Goal: Information Seeking & Learning: Learn about a topic

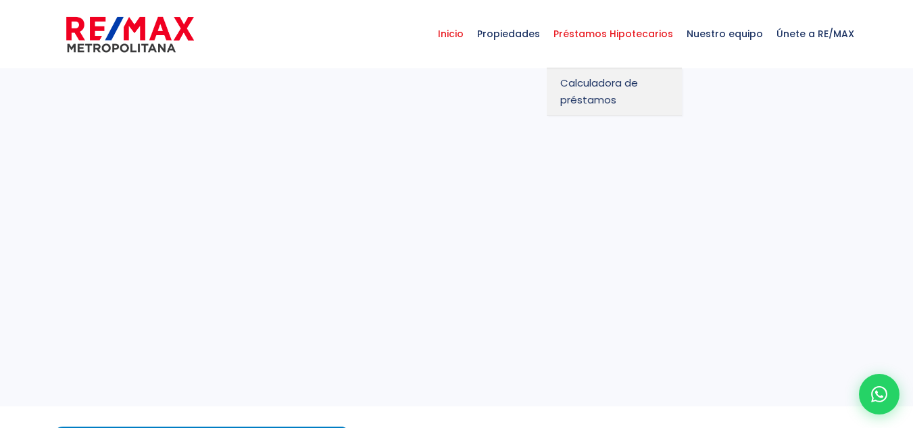
select select
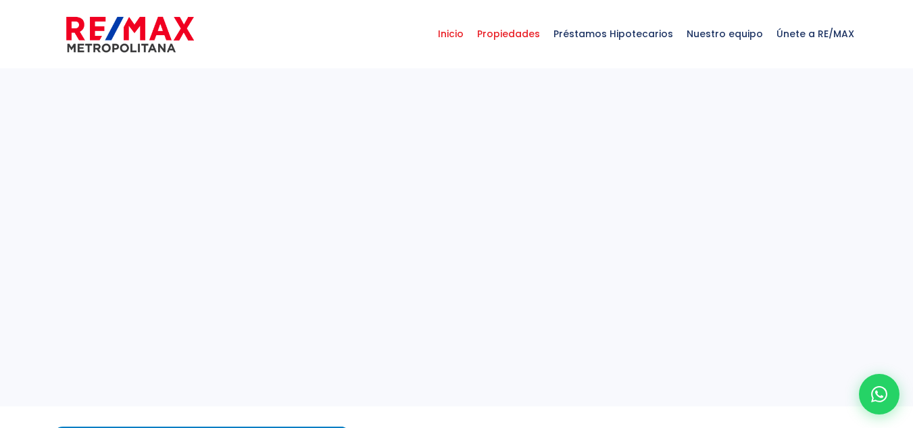
click at [522, 34] on span "Propiedades" at bounding box center [508, 34] width 76 height 41
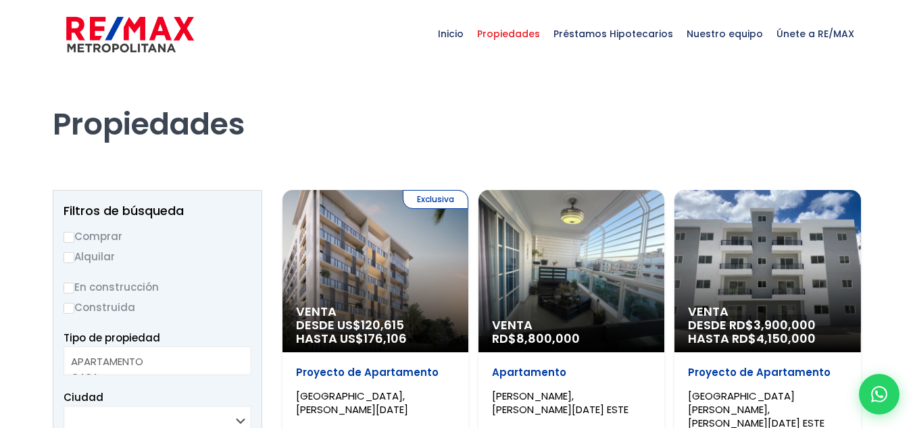
select select
click at [111, 240] on label "Comprar" at bounding box center [158, 236] width 188 height 17
click at [74, 240] on input "Comprar" at bounding box center [69, 237] width 11 height 11
radio input "true"
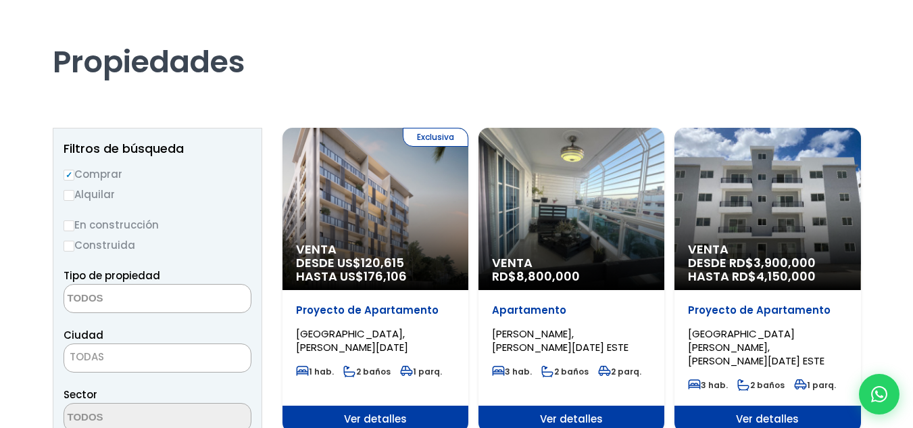
scroll to position [135, 0]
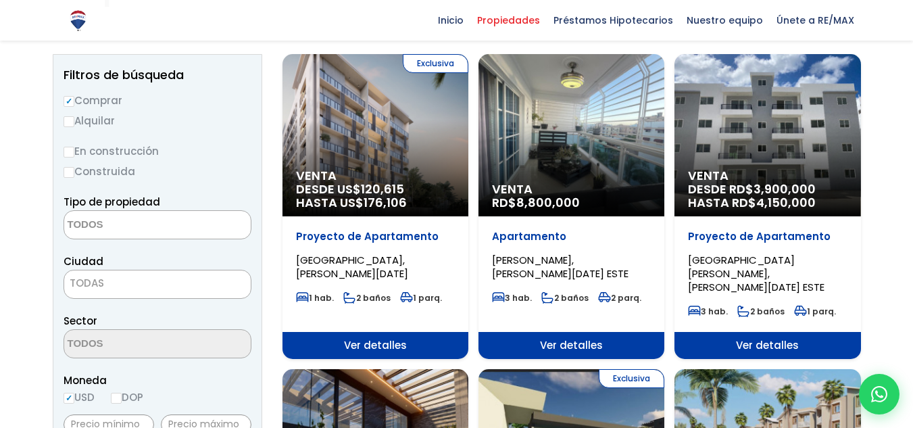
click at [147, 233] on textarea "Search" at bounding box center [129, 225] width 131 height 29
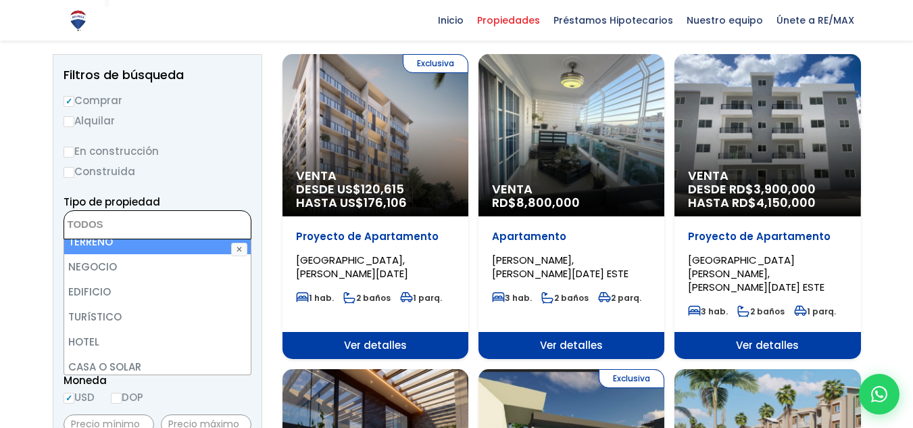
click at [122, 249] on li "TERRENO" at bounding box center [157, 241] width 187 height 25
select select "land"
click at [218, 230] on ul "× Seleccionados: 1" at bounding box center [149, 225] width 170 height 29
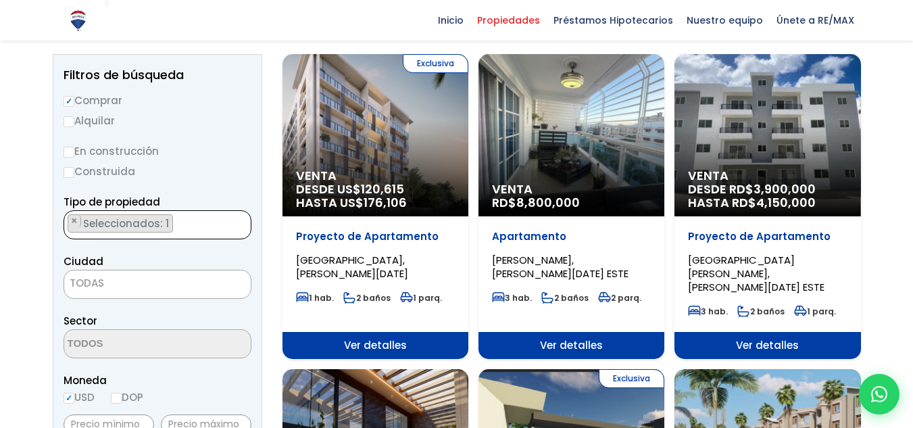
click at [150, 285] on span "TODAS" at bounding box center [157, 283] width 187 height 19
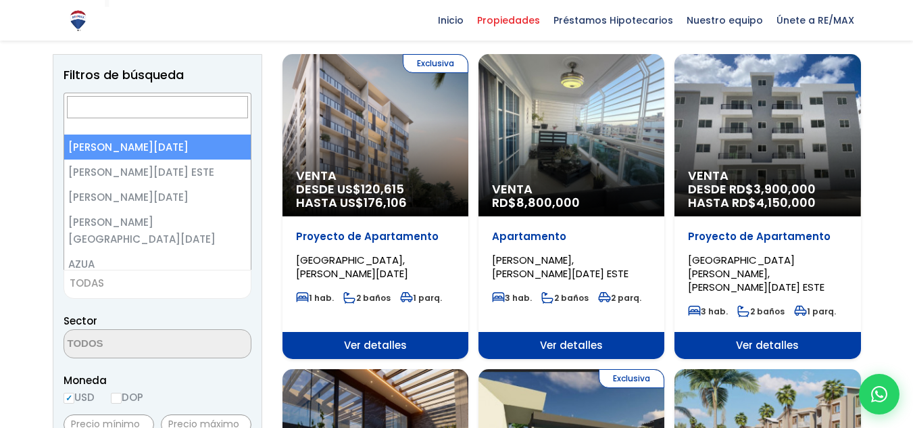
select select "1"
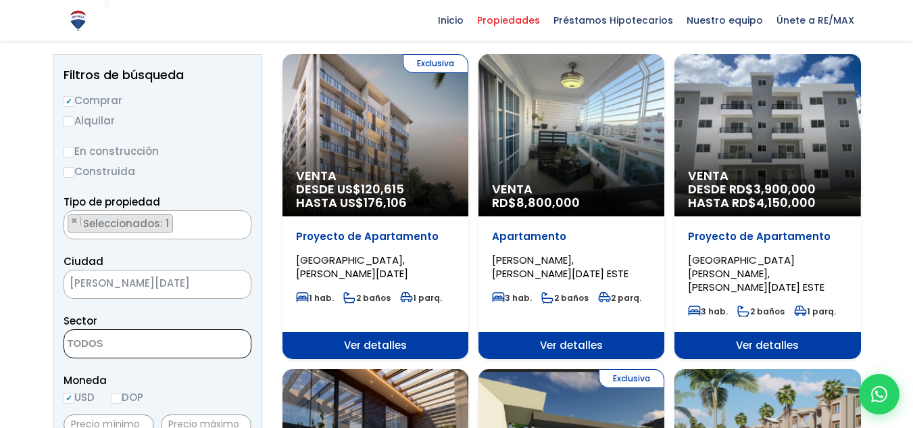
click at [194, 341] on span at bounding box center [158, 343] width 188 height 29
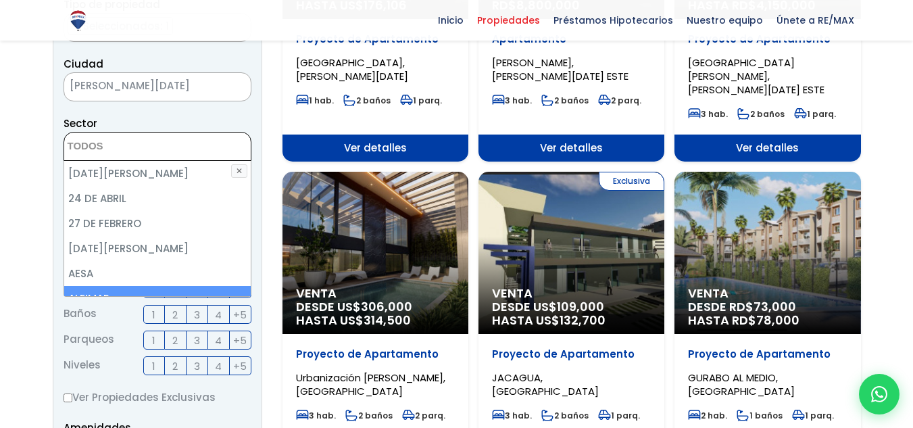
scroll to position [338, 0]
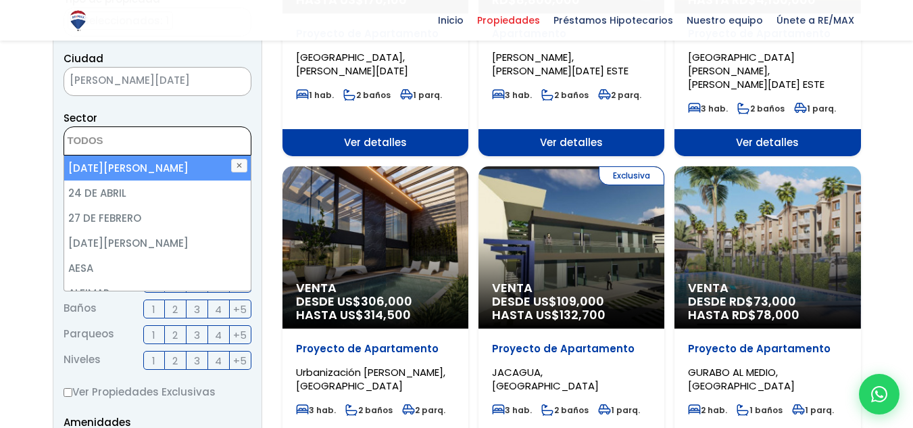
click at [123, 143] on textarea "Search" at bounding box center [129, 141] width 131 height 29
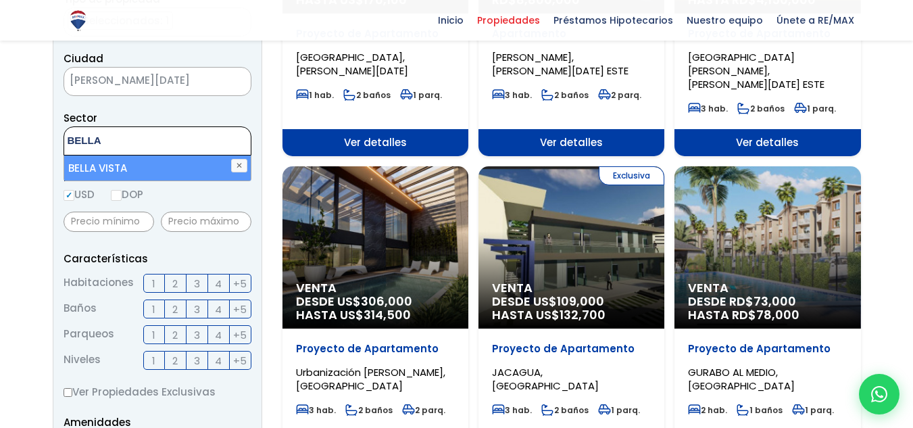
type textarea "BELLA"
select select "150"
type textarea "BELLA"
click at [115, 168] on li "BELLA VISTA" at bounding box center [157, 167] width 187 height 25
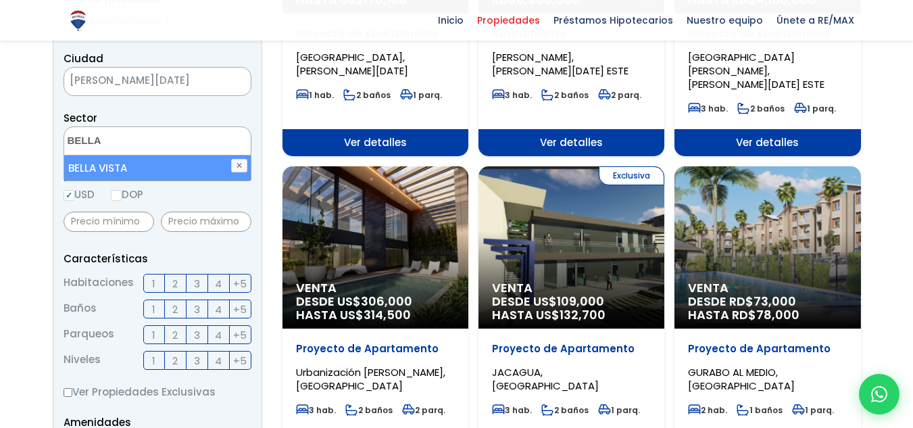
click at [170, 174] on li "BELLA VISTA" at bounding box center [157, 167] width 187 height 25
select select "150"
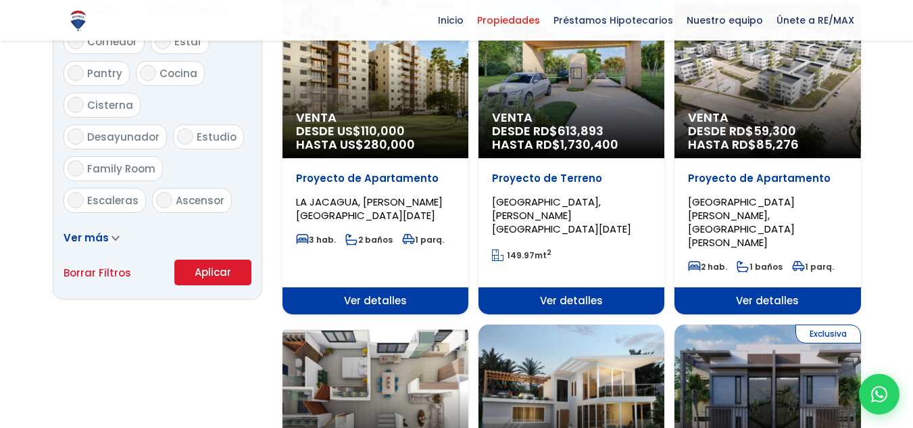
scroll to position [832, 0]
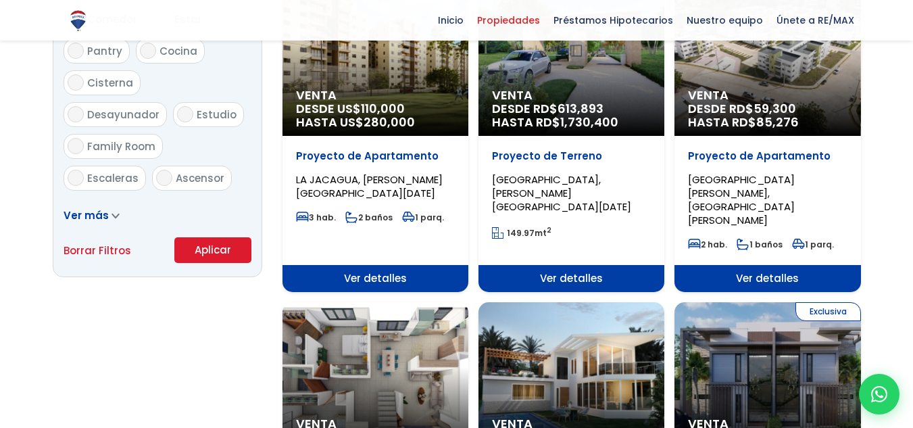
click at [228, 253] on button "Aplicar" at bounding box center [212, 250] width 77 height 26
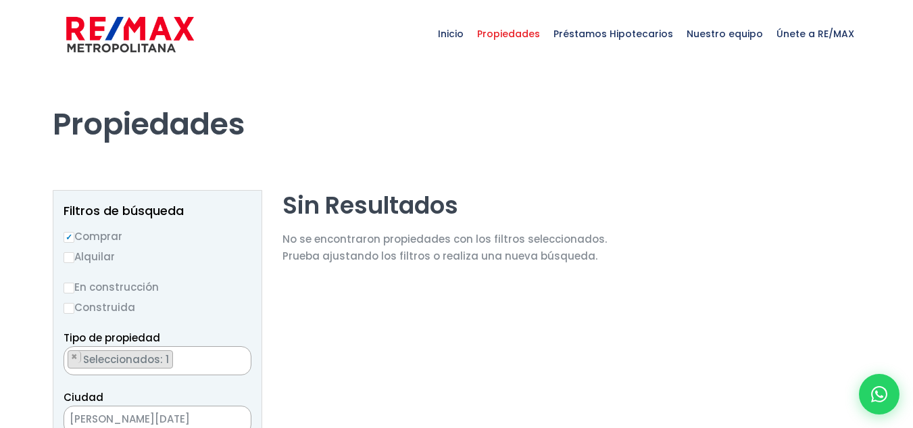
select select "150"
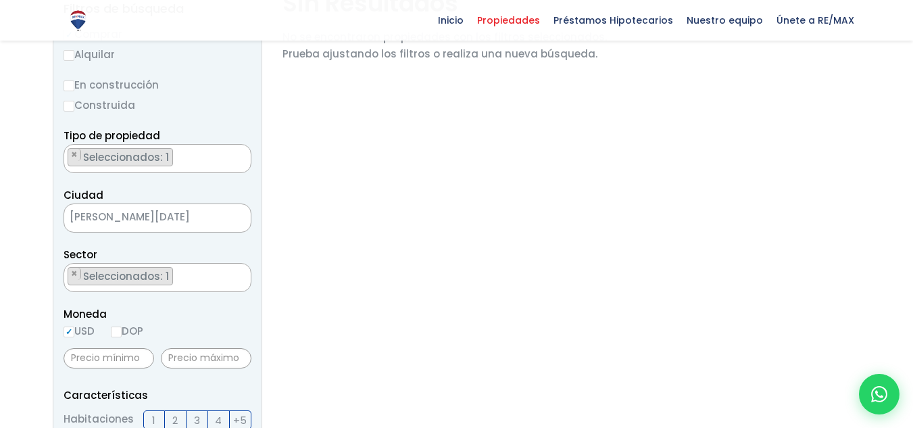
scroll to position [203, 0]
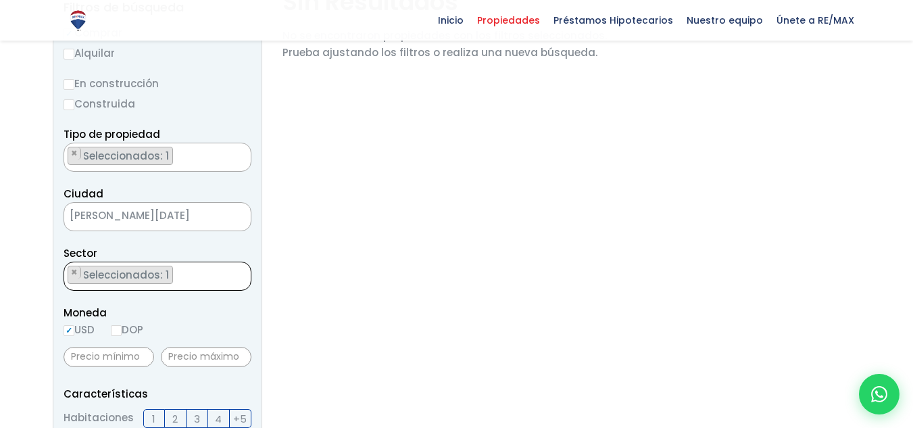
click at [196, 272] on ul "× Seleccionados: 1" at bounding box center [149, 276] width 170 height 29
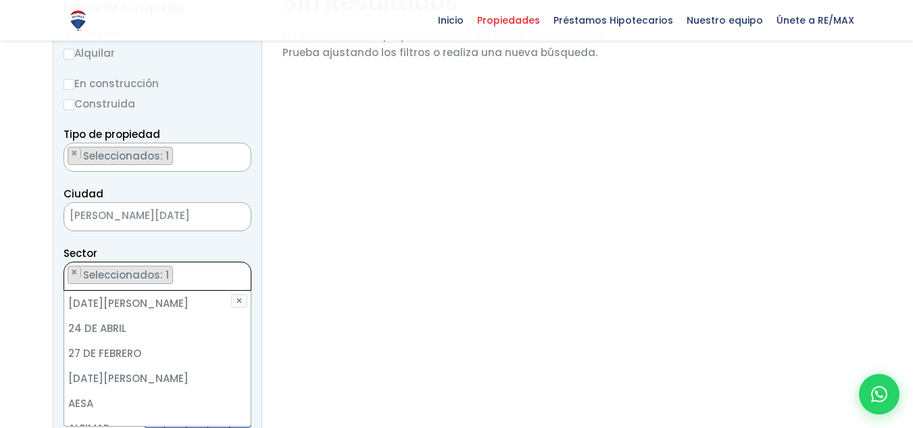
scroll to position [400, 0]
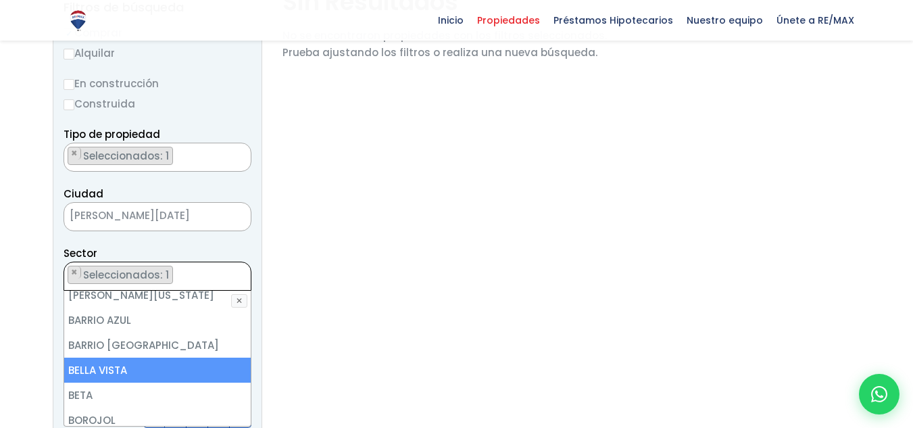
click at [200, 153] on ul "× Seleccionados: 1" at bounding box center [149, 157] width 170 height 29
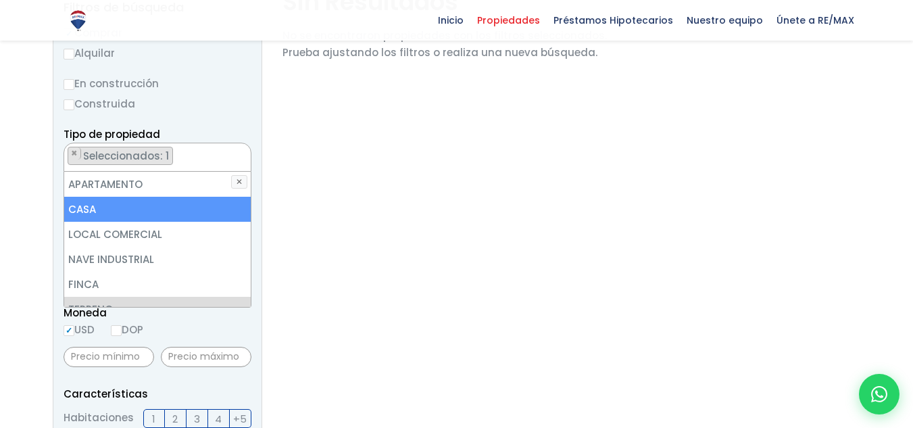
click at [130, 210] on li "CASA" at bounding box center [157, 209] width 187 height 25
select select "house"
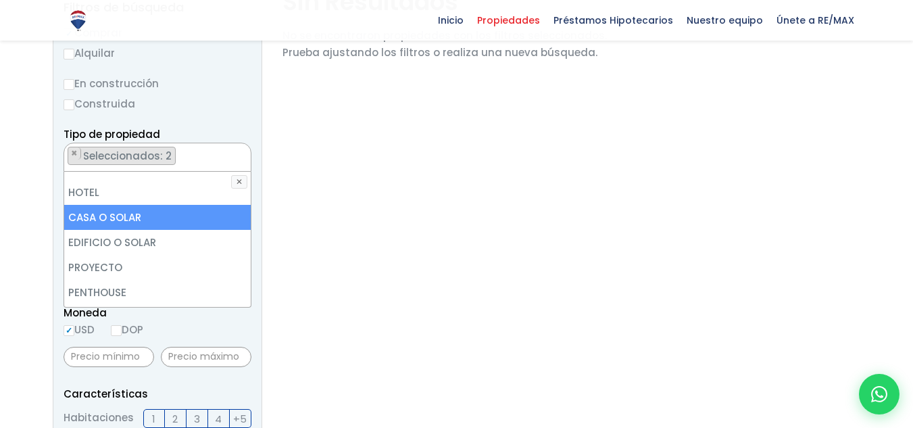
scroll to position [265, 0]
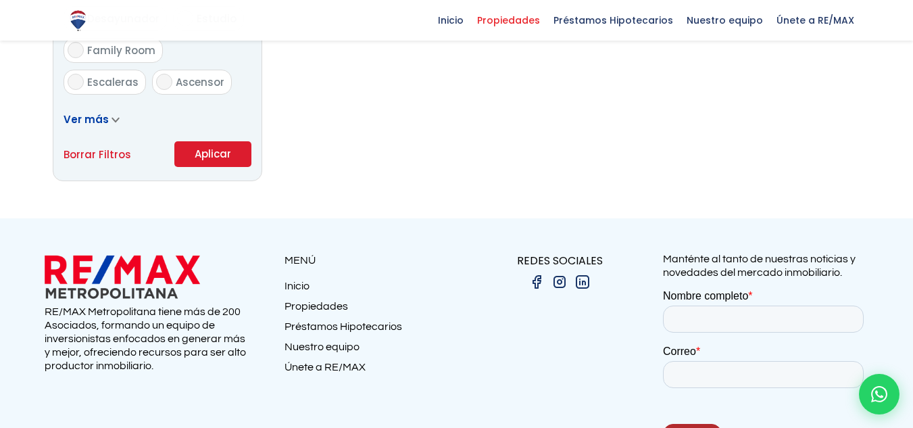
scroll to position [984, 0]
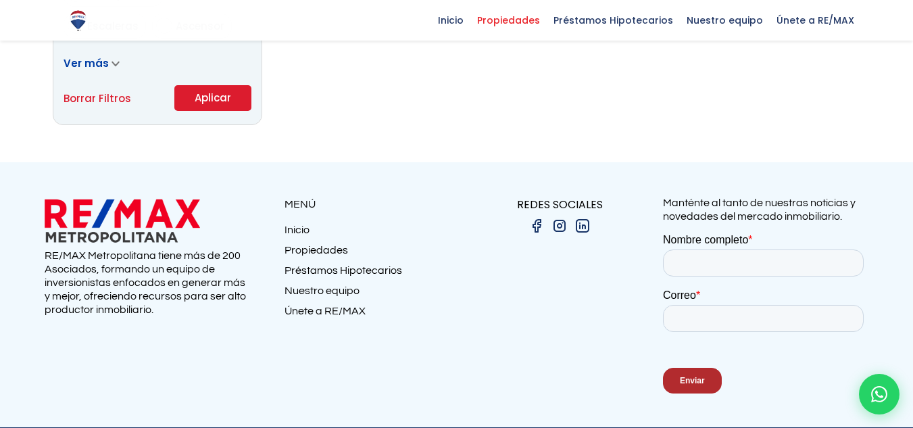
click at [225, 91] on button "Aplicar" at bounding box center [212, 98] width 77 height 26
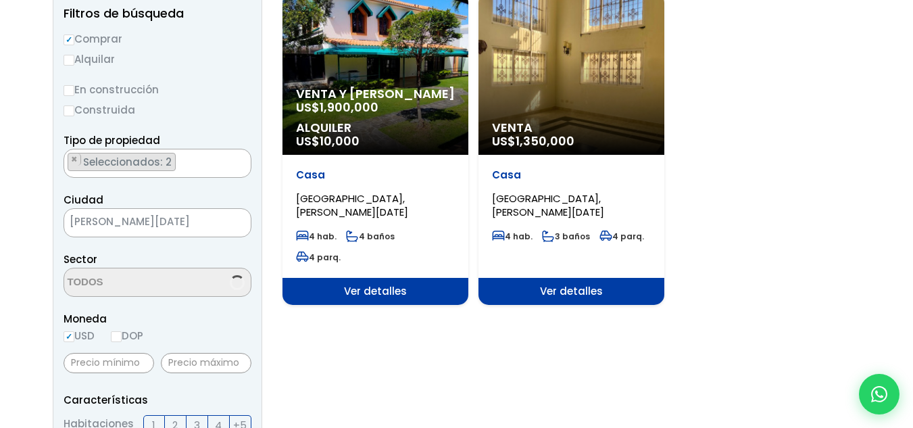
scroll to position [203, 0]
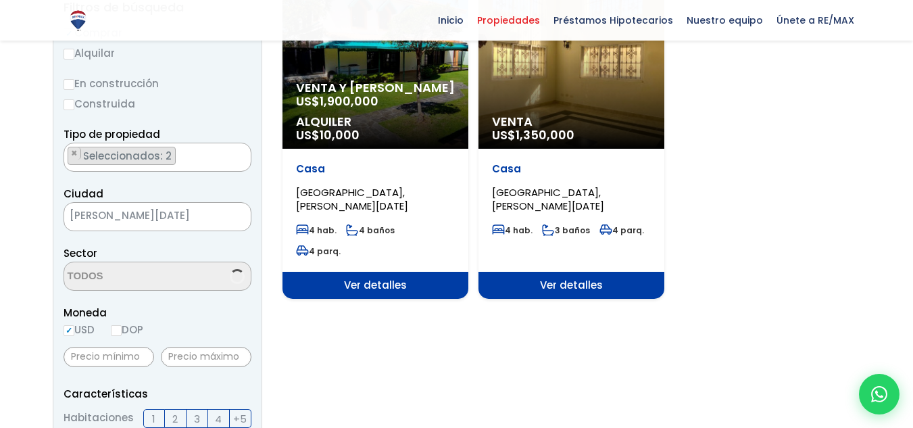
select select "150"
click at [391, 124] on span "Alquiler" at bounding box center [375, 122] width 159 height 14
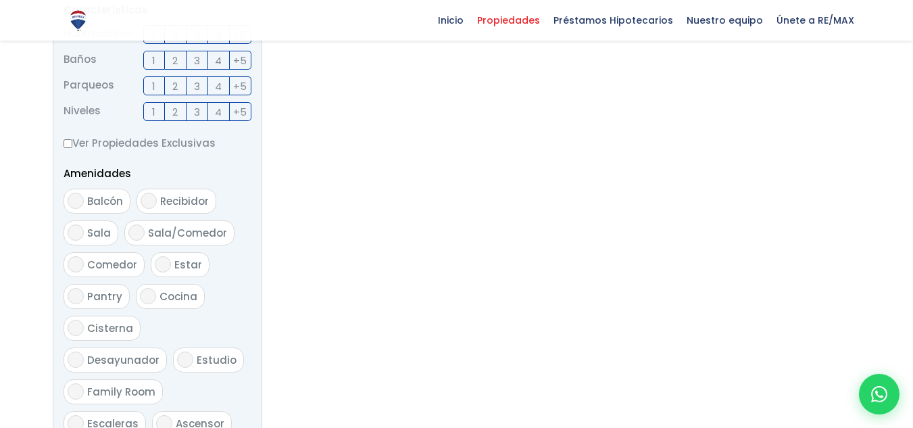
scroll to position [675, 0]
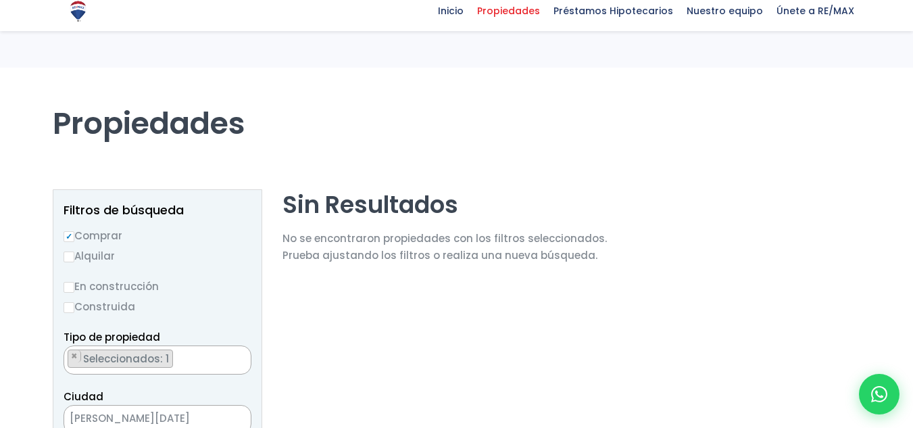
select select "house"
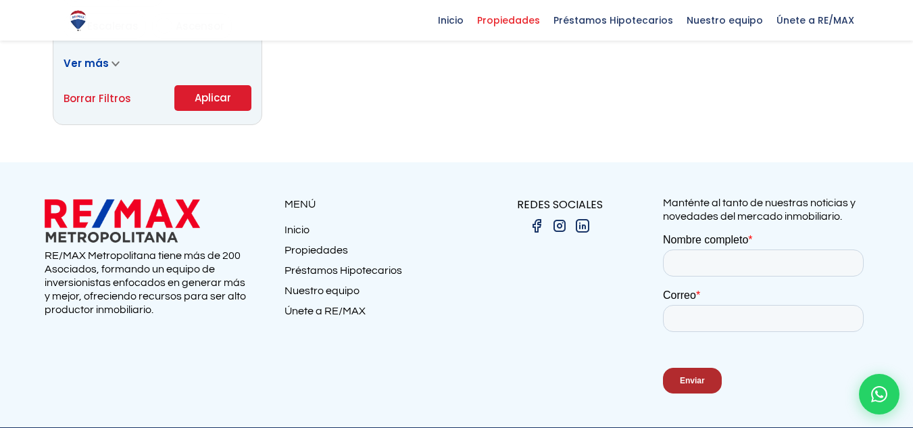
scroll to position [280, 0]
select select "150"
